Goal: Navigation & Orientation: Find specific page/section

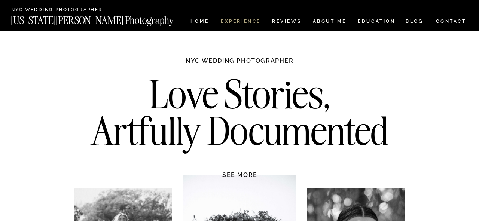
click at [241, 23] on nav "Experience" at bounding box center [240, 22] width 39 height 6
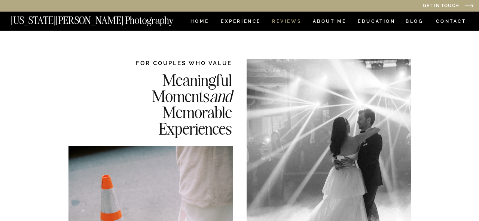
click at [285, 21] on nav "REVIEWS" at bounding box center [286, 22] width 28 height 6
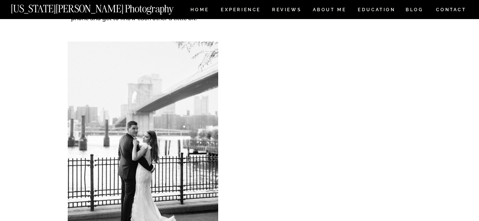
scroll to position [2064, 0]
